Goal: Information Seeking & Learning: Learn about a topic

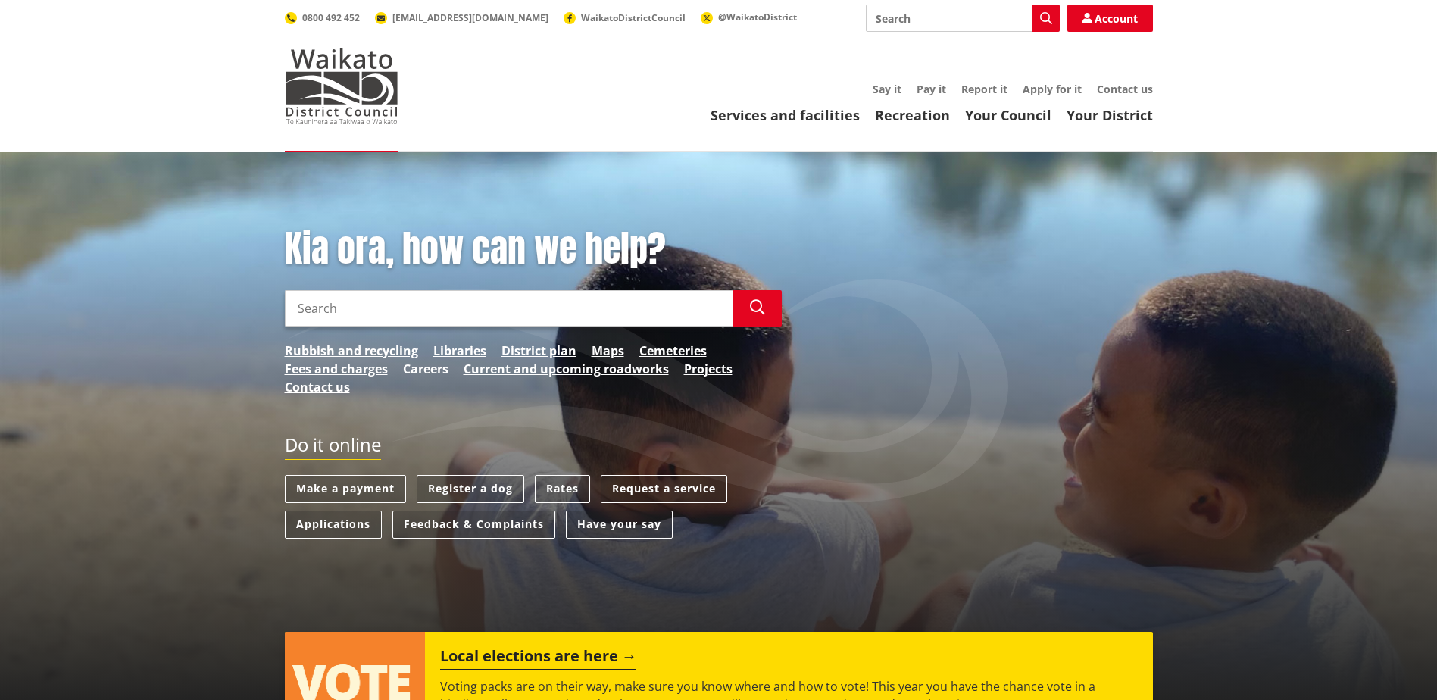
click at [439, 367] on link "Careers" at bounding box center [425, 369] width 45 height 18
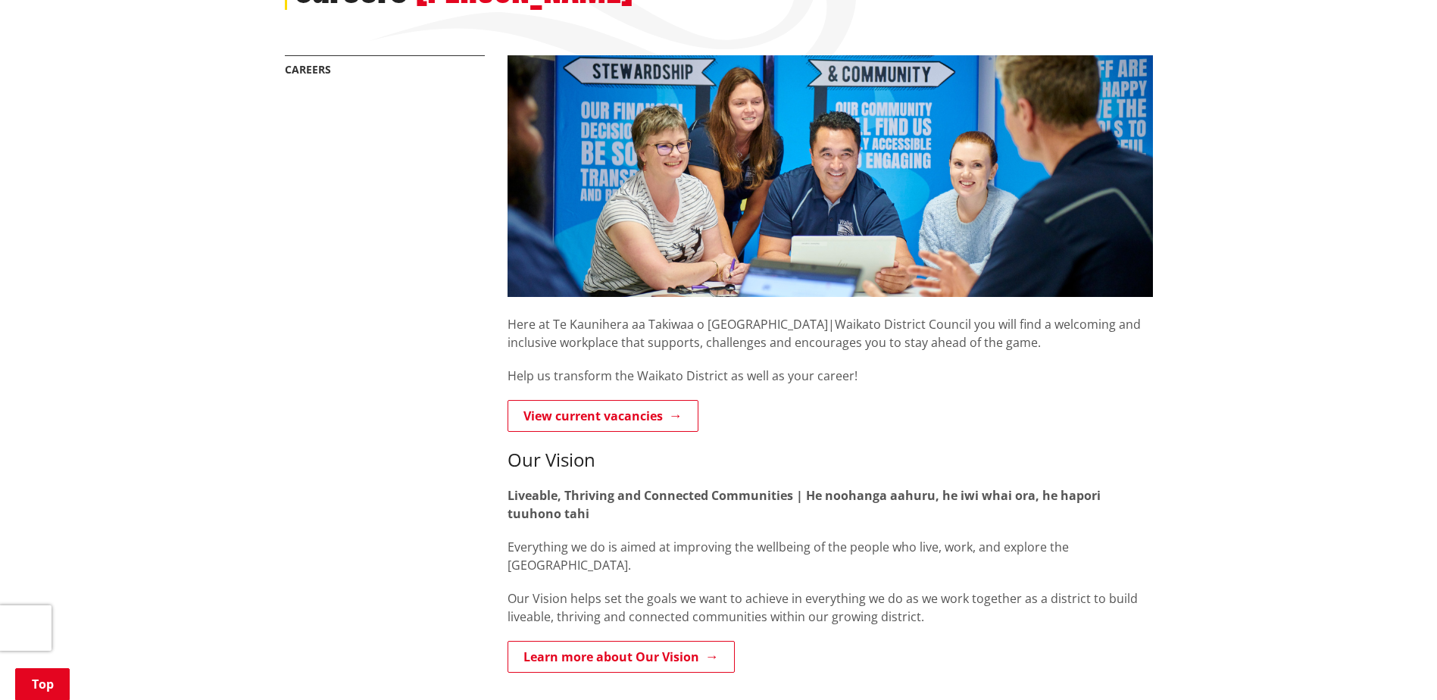
scroll to position [303, 0]
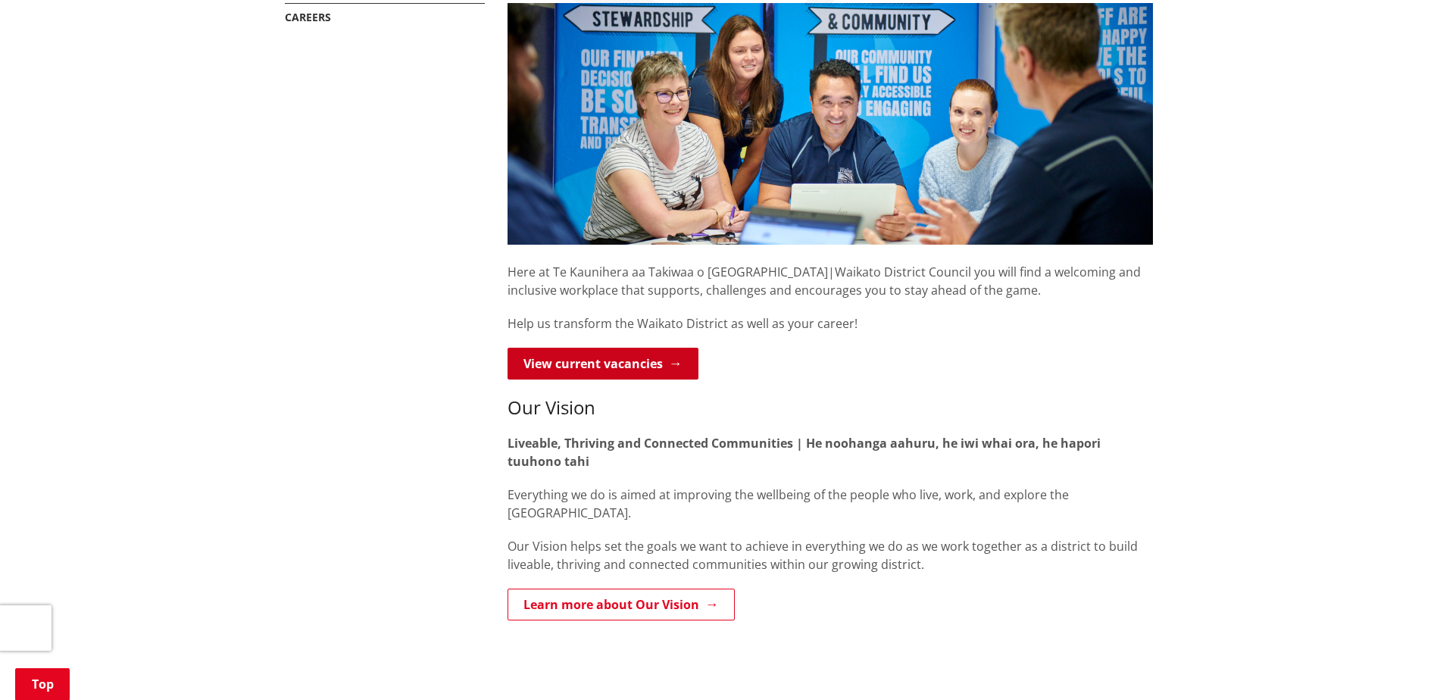
click at [652, 365] on link "View current vacancies" at bounding box center [602, 364] width 191 height 32
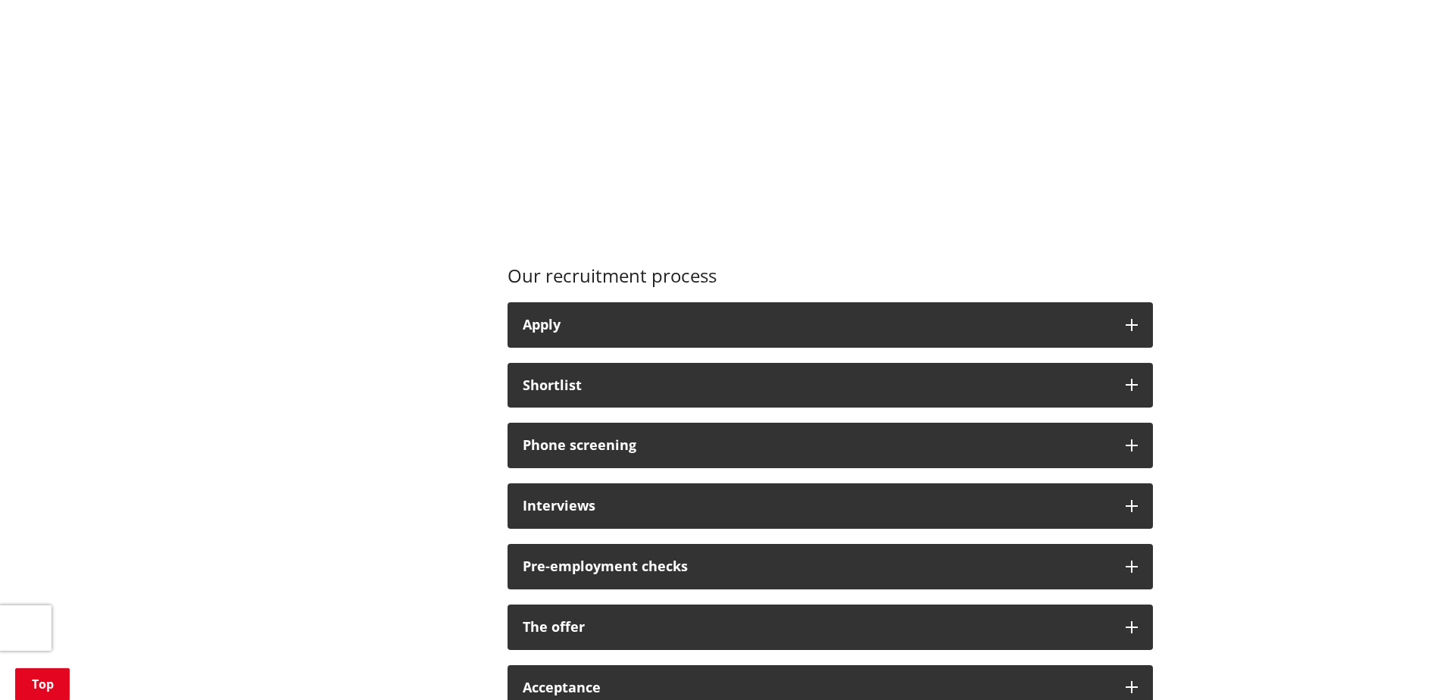
scroll to position [985, 0]
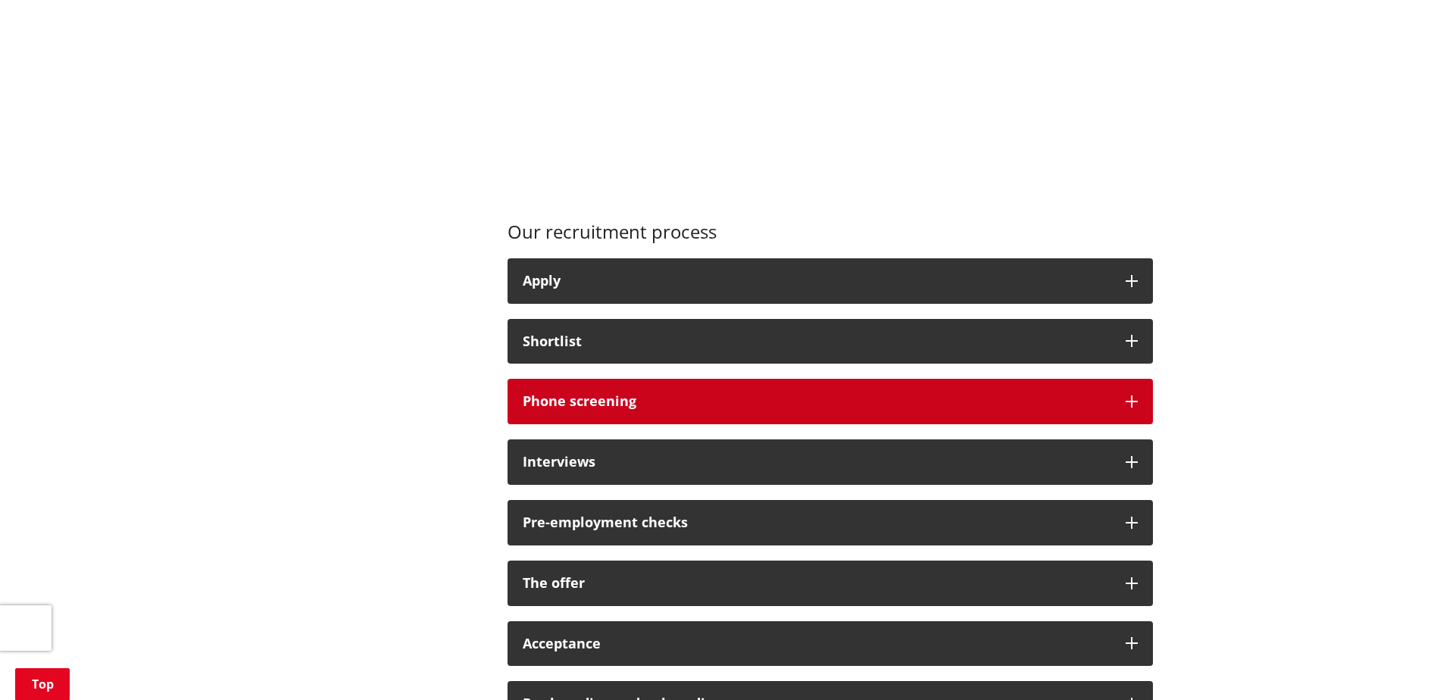
click at [1126, 398] on icon "button" at bounding box center [1132, 401] width 12 height 12
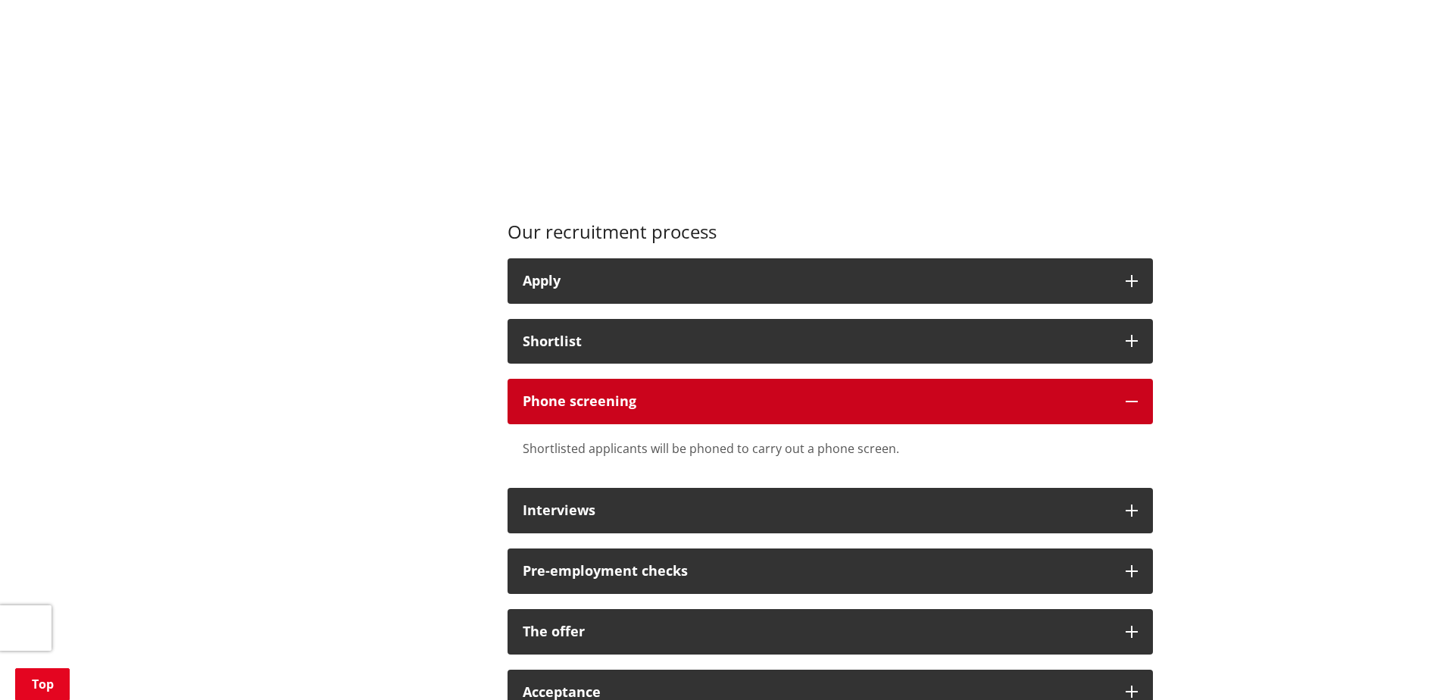
click at [1126, 398] on icon "button" at bounding box center [1132, 401] width 12 height 12
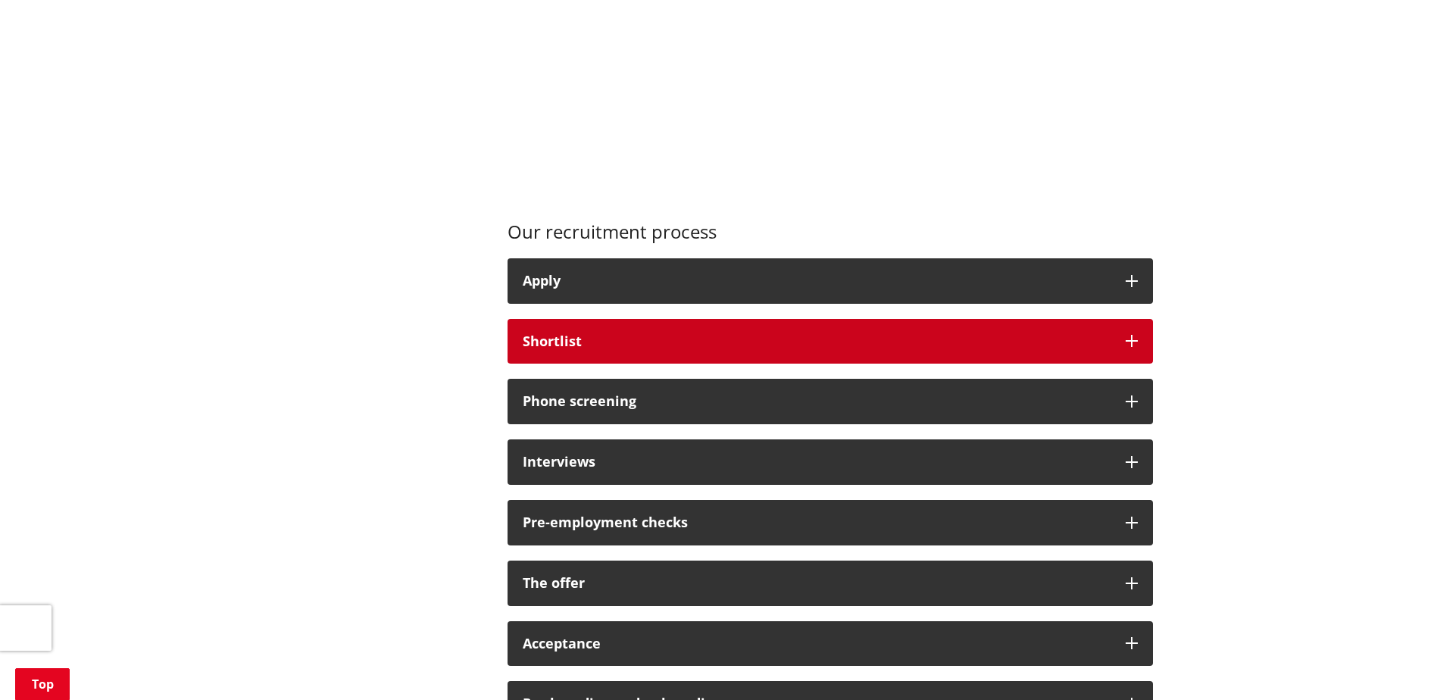
click at [1135, 339] on icon "button" at bounding box center [1132, 341] width 12 height 12
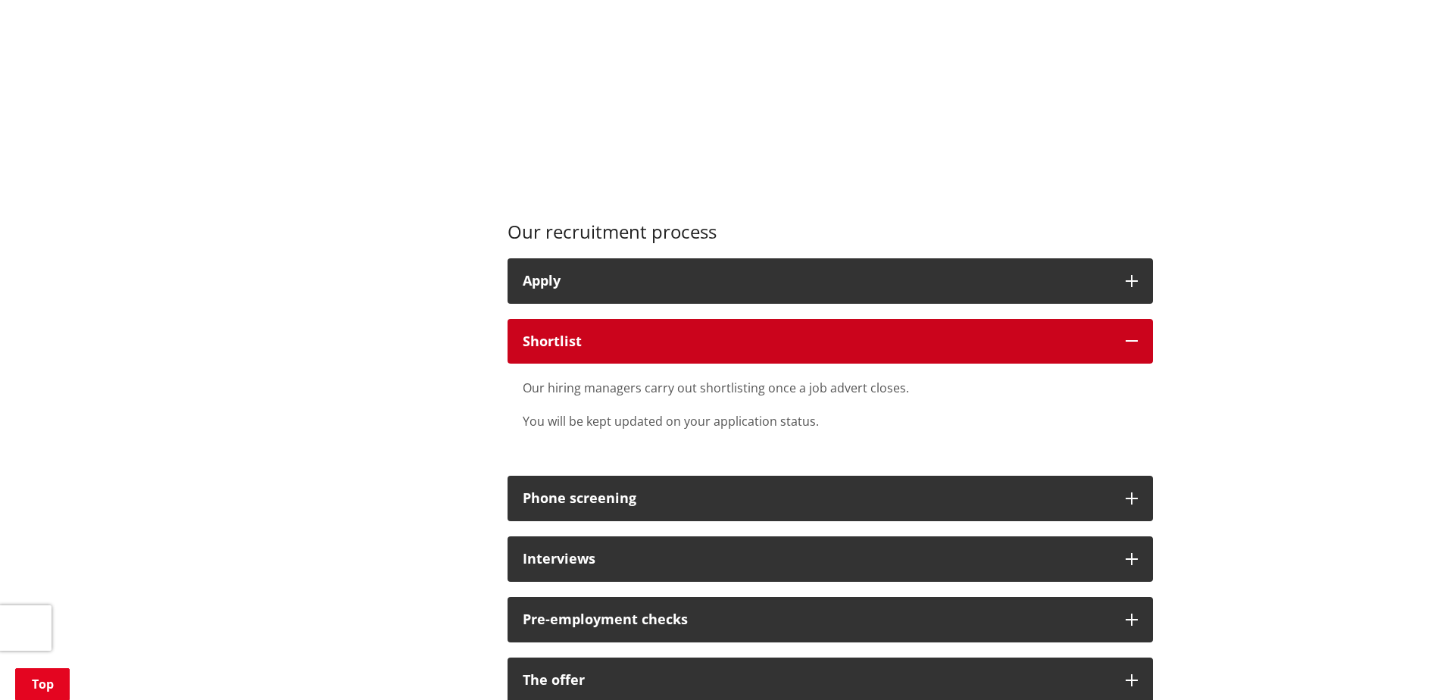
click at [1135, 339] on icon "button" at bounding box center [1132, 341] width 12 height 12
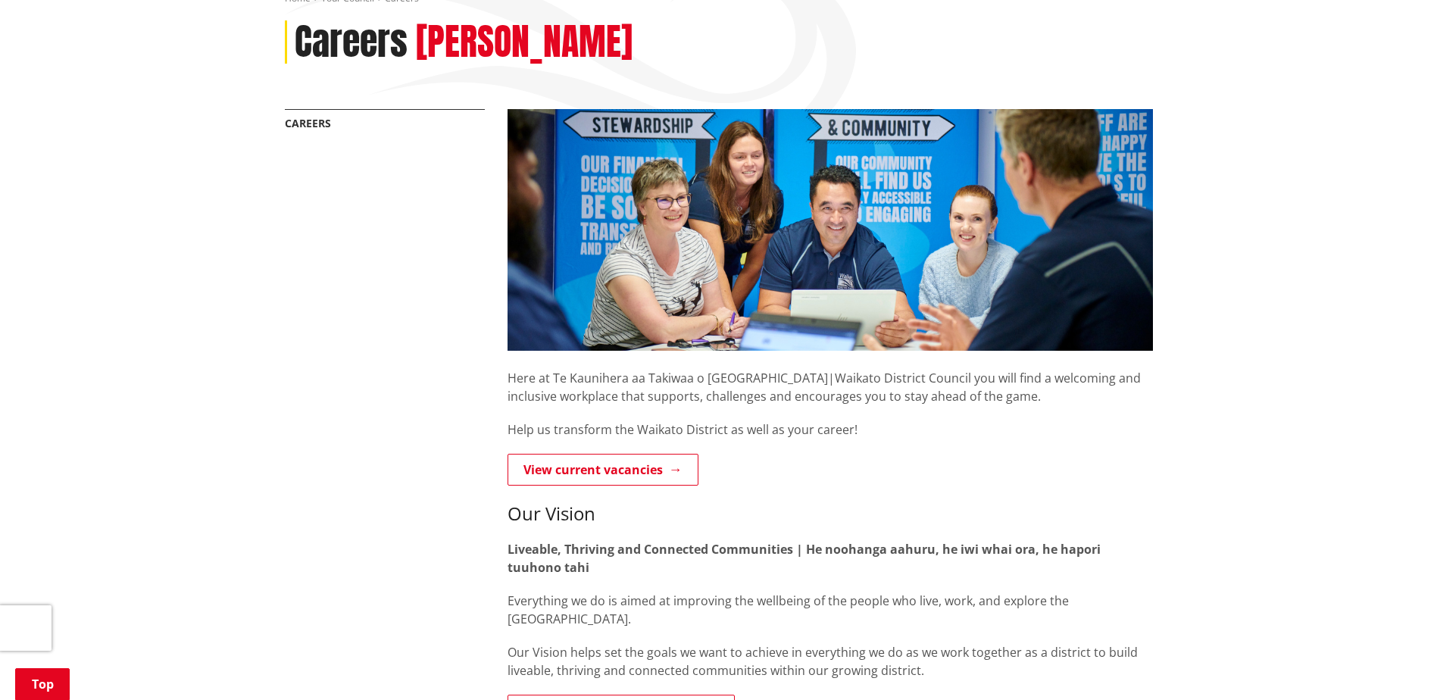
scroll to position [151, 0]
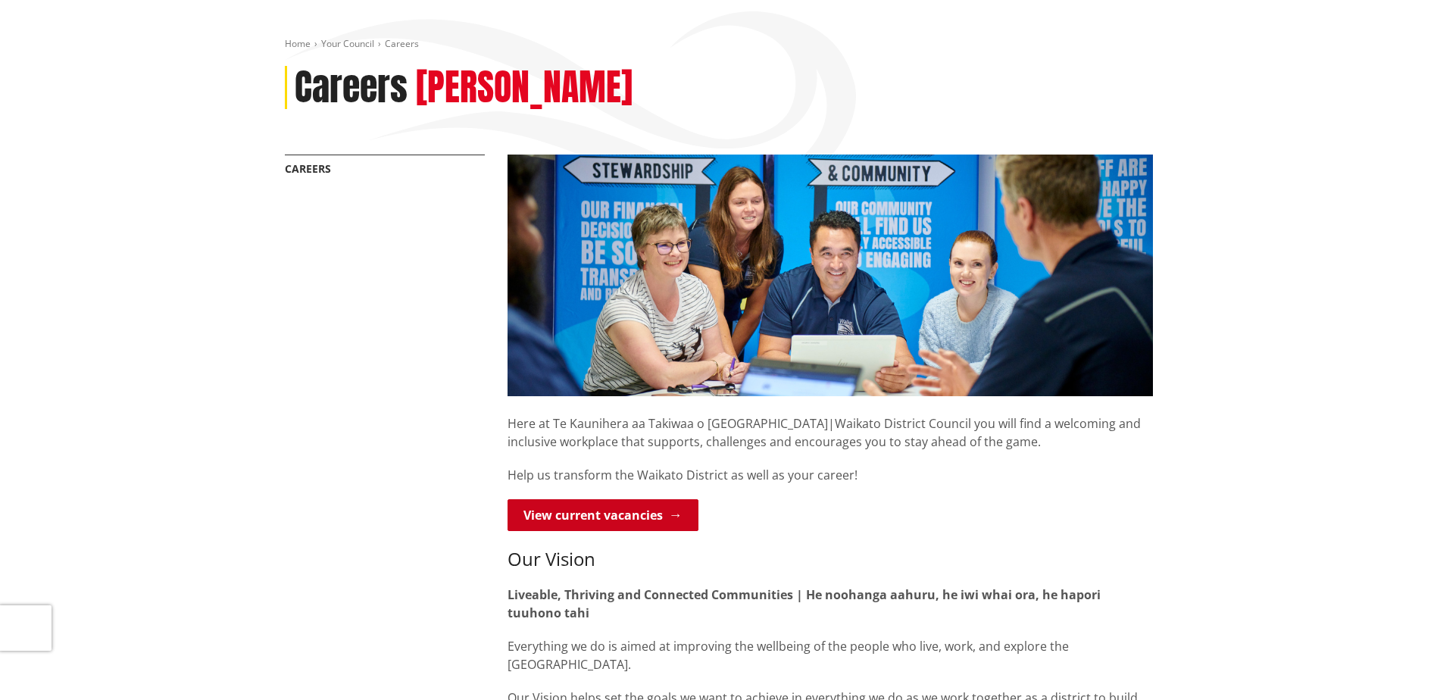
click at [611, 526] on link "View current vacancies" at bounding box center [602, 515] width 191 height 32
